Goal: Find specific page/section: Find specific page/section

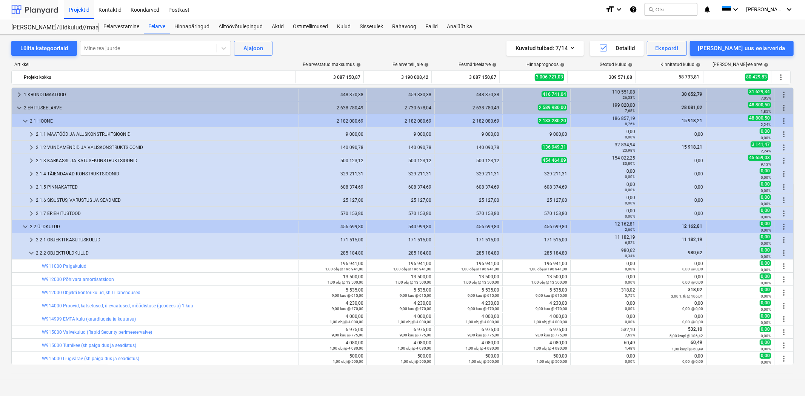
click at [28, 7] on div at bounding box center [34, 9] width 47 height 19
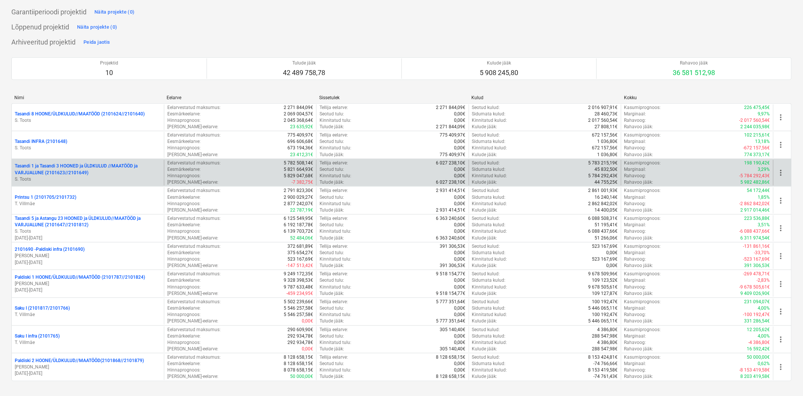
scroll to position [225, 0]
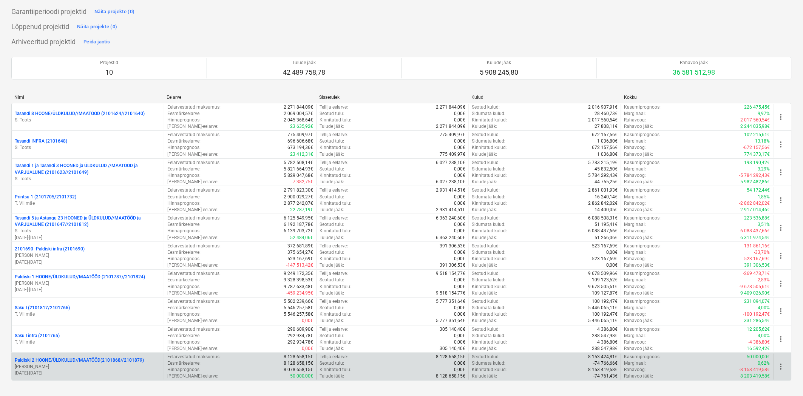
click at [96, 358] on p "Paldiski 2 HOONE/ÜLDKULUD//MAATÖÖD(2101868//2101879)" at bounding box center [79, 361] width 129 height 6
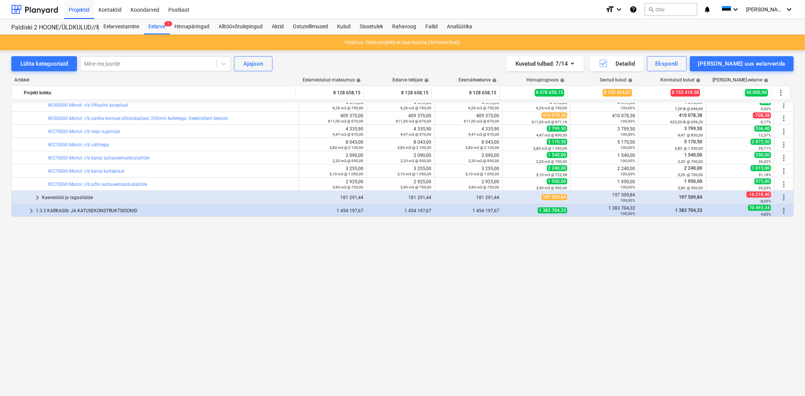
scroll to position [207, 0]
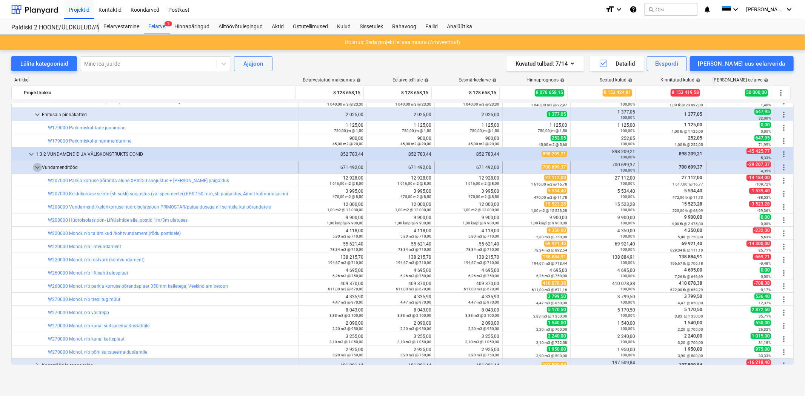
click at [33, 169] on span "keyboard_arrow_down" at bounding box center [37, 167] width 9 height 9
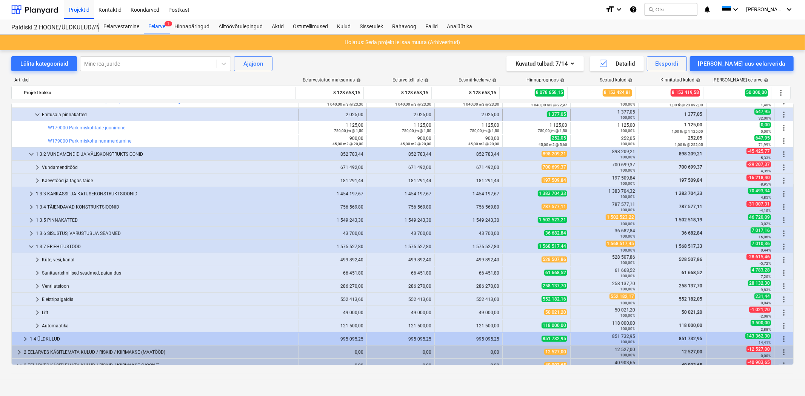
click at [37, 114] on span "keyboard_arrow_down" at bounding box center [37, 114] width 9 height 9
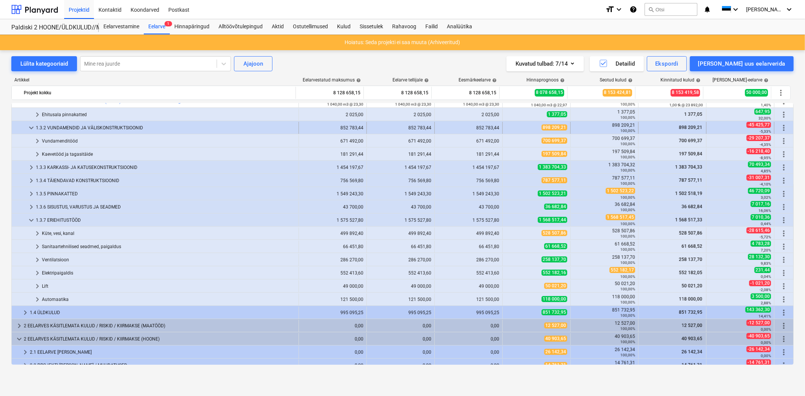
click at [29, 128] on span "keyboard_arrow_down" at bounding box center [31, 127] width 9 height 9
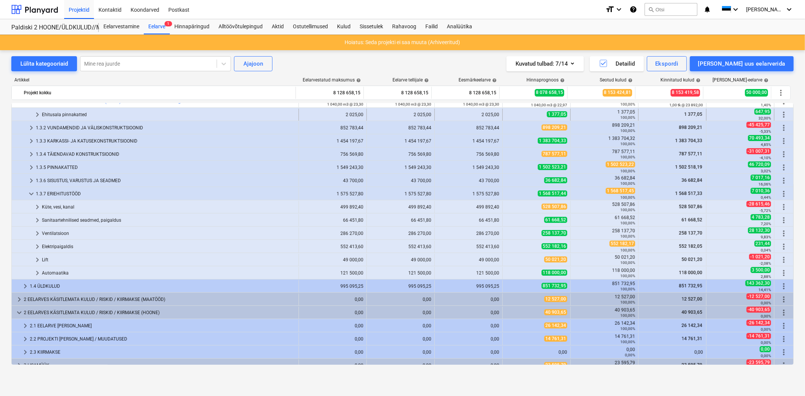
click at [36, 113] on span "keyboard_arrow_right" at bounding box center [37, 114] width 9 height 9
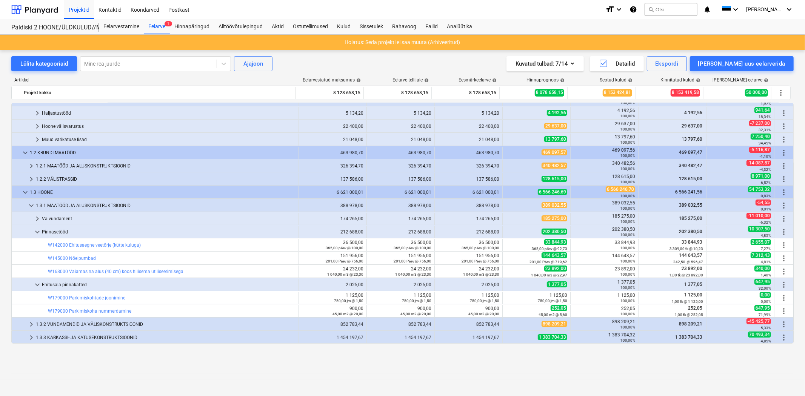
scroll to position [0, 0]
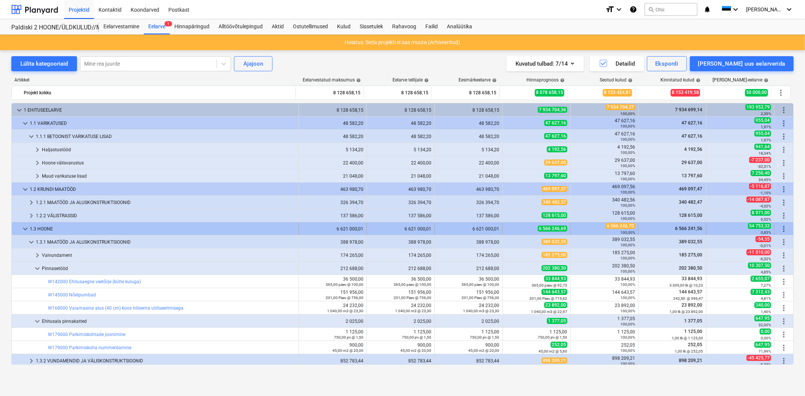
click at [23, 228] on span "keyboard_arrow_down" at bounding box center [25, 229] width 9 height 9
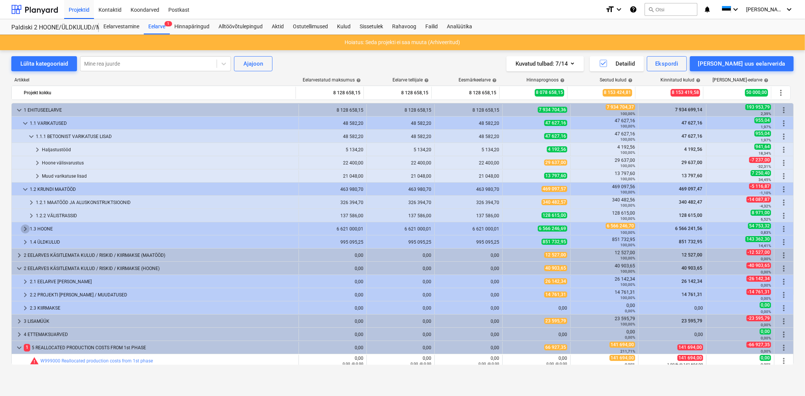
click at [23, 228] on span "keyboard_arrow_right" at bounding box center [25, 229] width 9 height 9
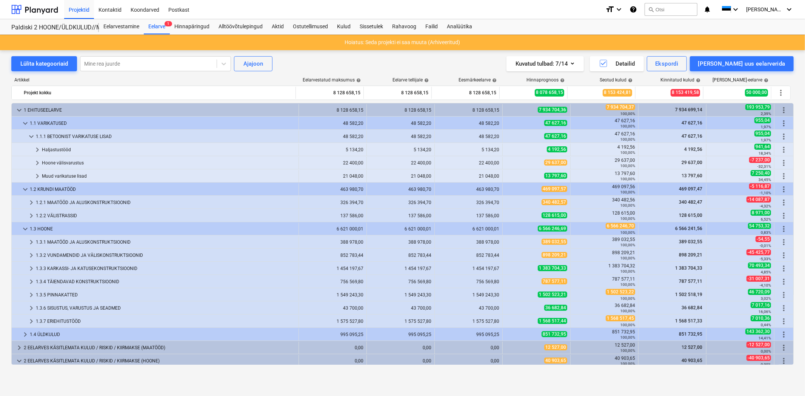
click at [23, 228] on span "keyboard_arrow_down" at bounding box center [25, 229] width 9 height 9
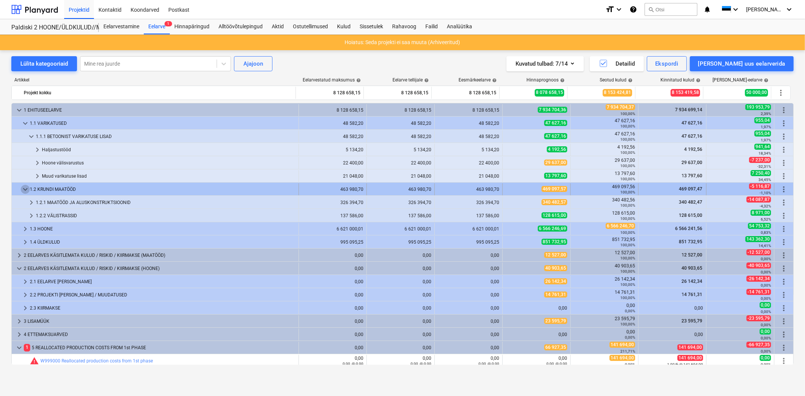
click at [23, 189] on span "keyboard_arrow_down" at bounding box center [25, 189] width 9 height 9
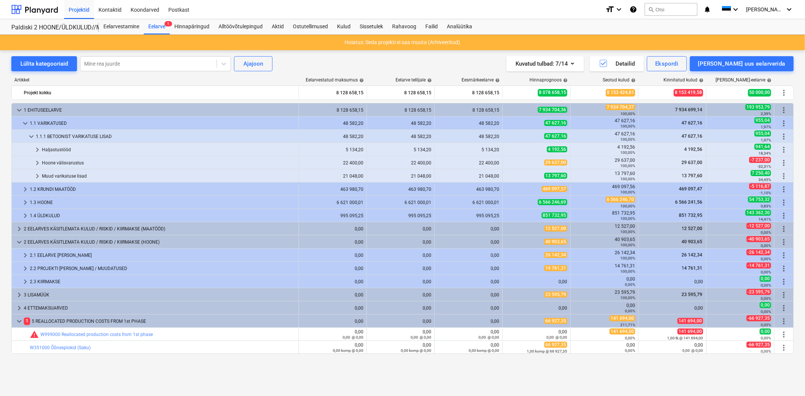
click at [23, 189] on span "keyboard_arrow_right" at bounding box center [25, 189] width 9 height 9
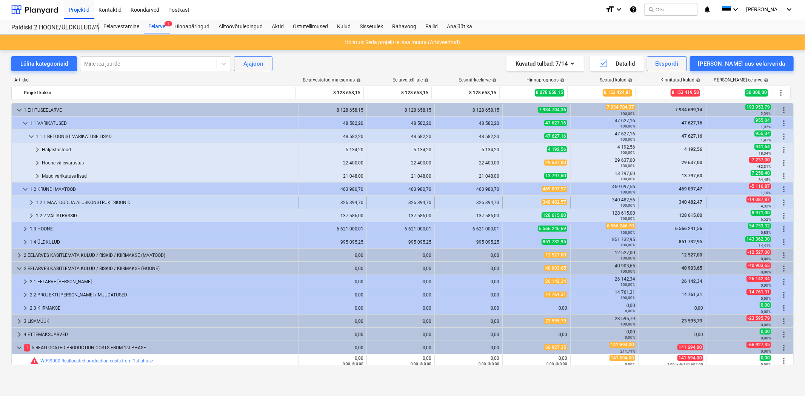
click at [34, 201] on span "keyboard_arrow_right" at bounding box center [31, 202] width 9 height 9
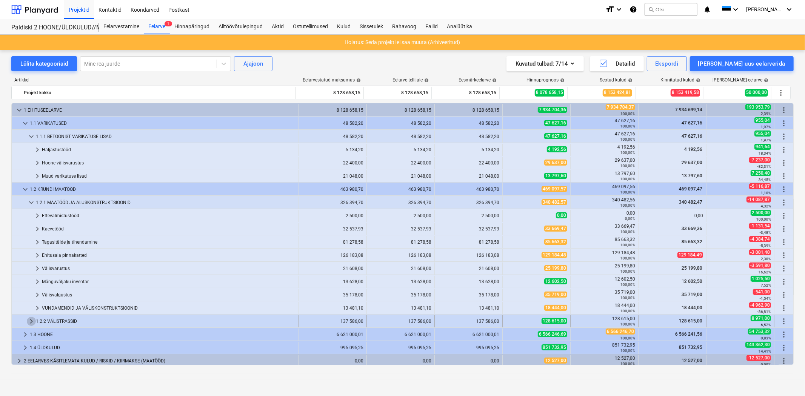
click at [29, 319] on span "keyboard_arrow_right" at bounding box center [31, 321] width 9 height 9
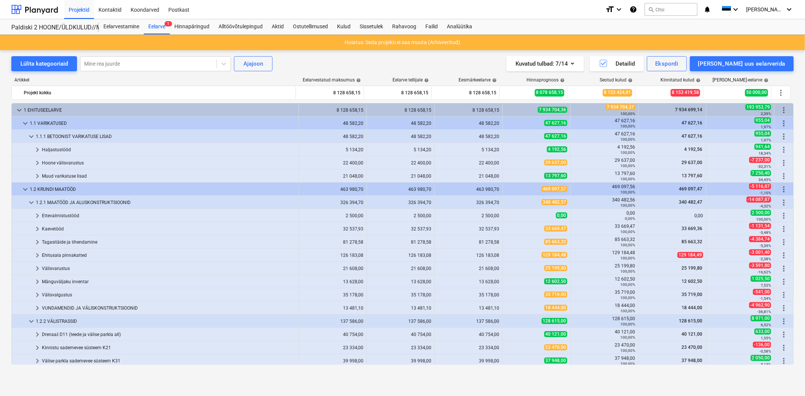
click at [29, 319] on span "keyboard_arrow_down" at bounding box center [31, 321] width 9 height 9
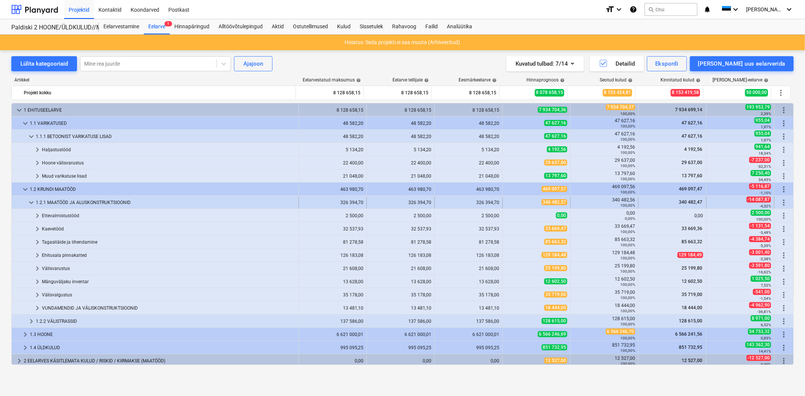
click at [29, 198] on span "keyboard_arrow_down" at bounding box center [31, 202] width 9 height 9
